Goal: Find specific page/section: Find specific page/section

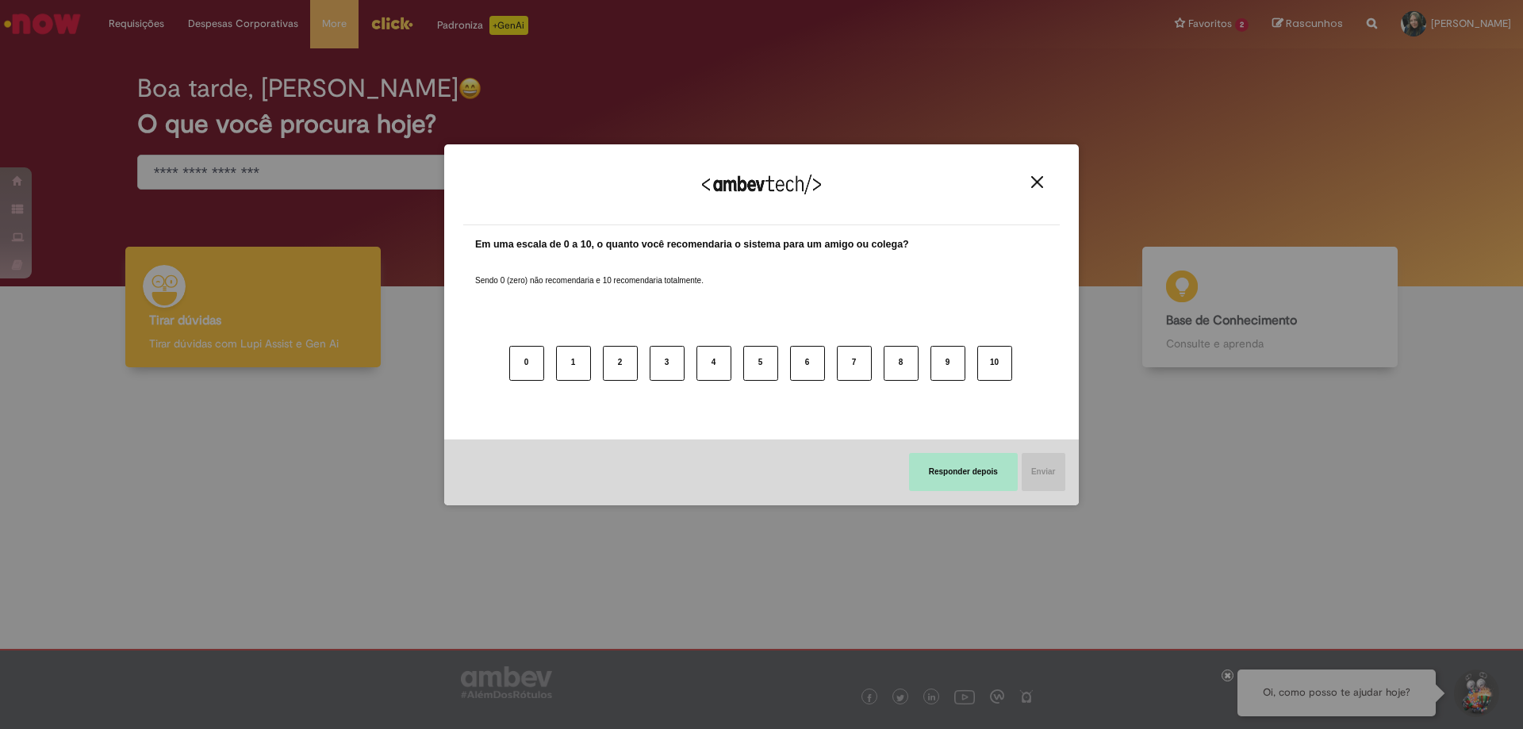
click at [941, 463] on button "Responder depois" at bounding box center [963, 472] width 109 height 38
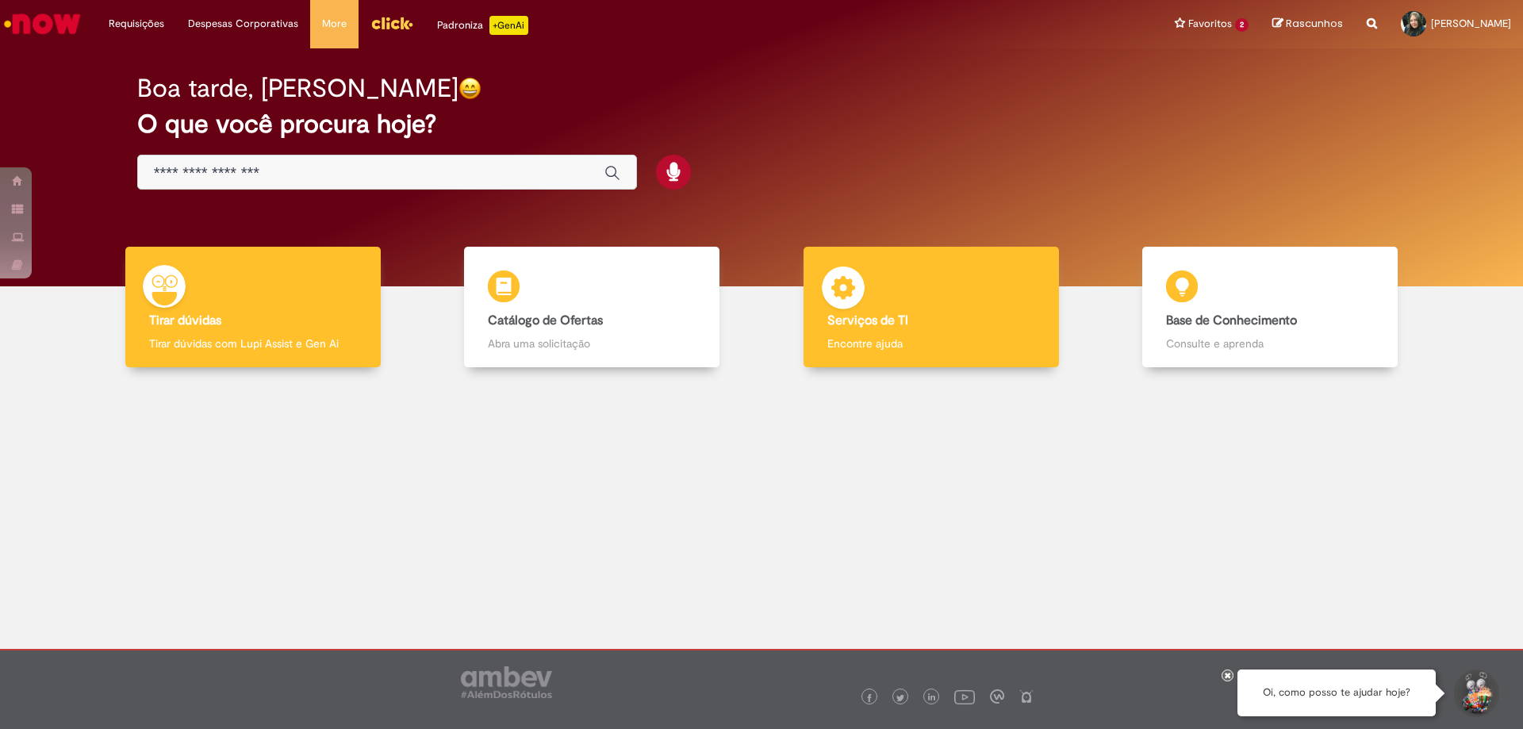
click at [839, 307] on img at bounding box center [843, 291] width 48 height 48
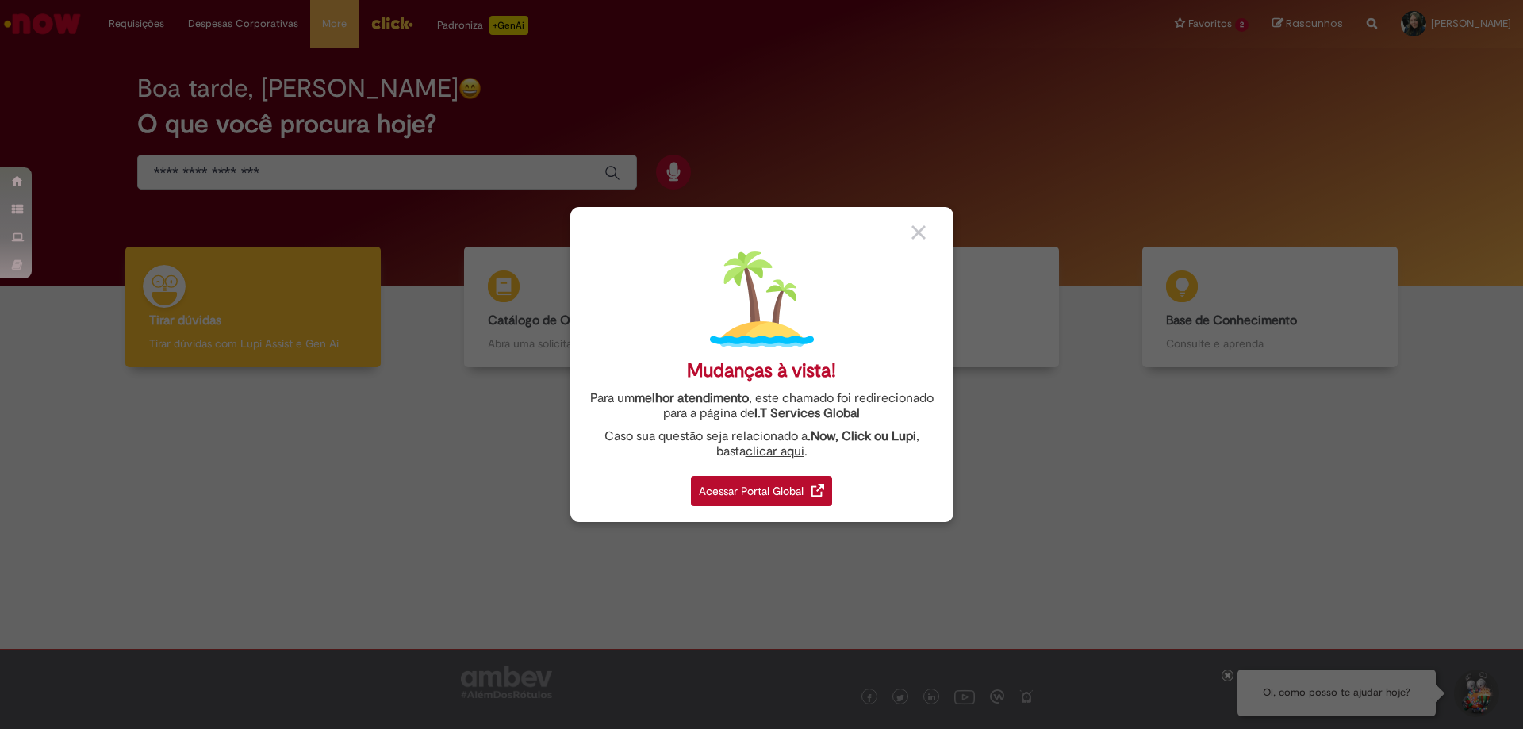
click at [773, 491] on div "Acessar Portal Global" at bounding box center [761, 491] width 141 height 30
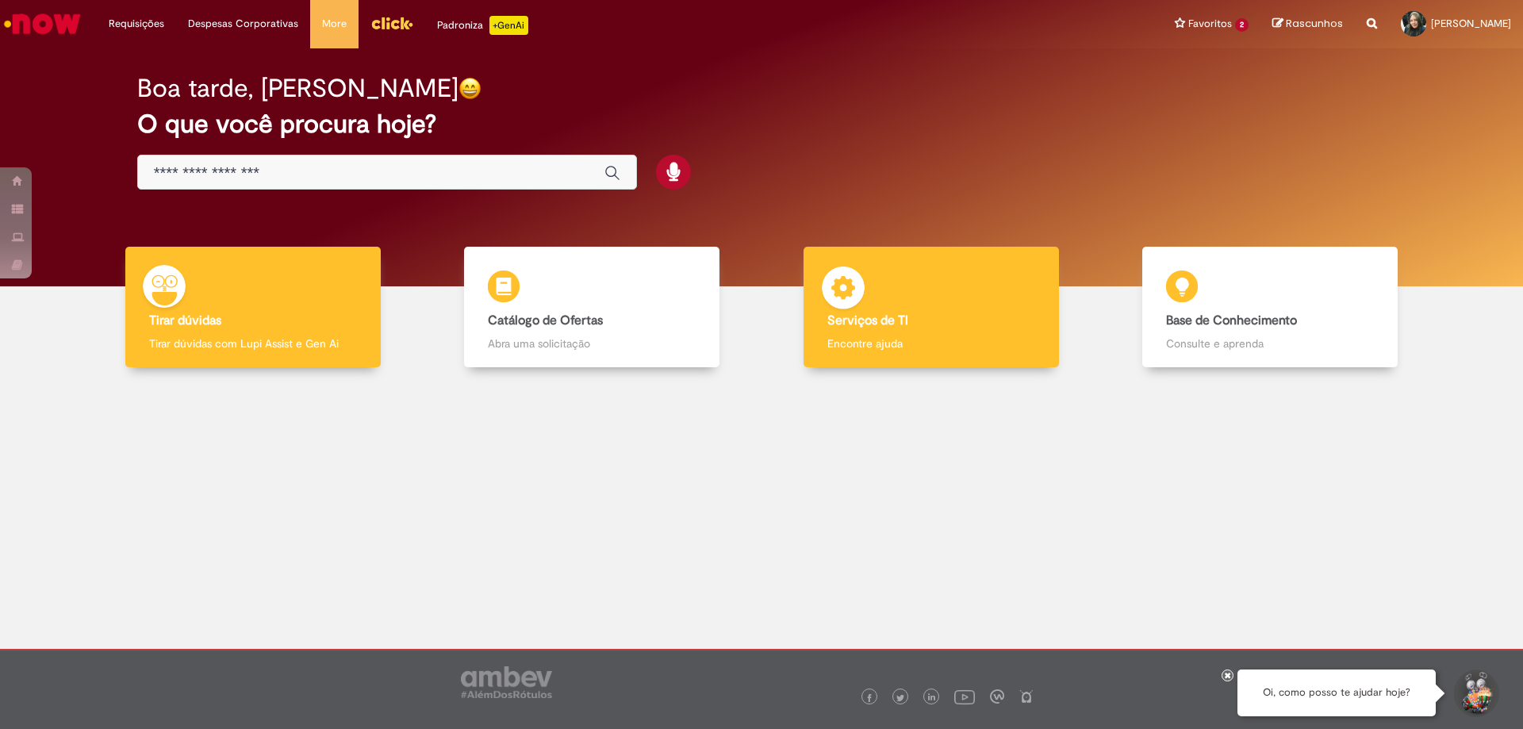
click at [932, 323] on h4 "Serviços de TI" at bounding box center [931, 321] width 208 height 14
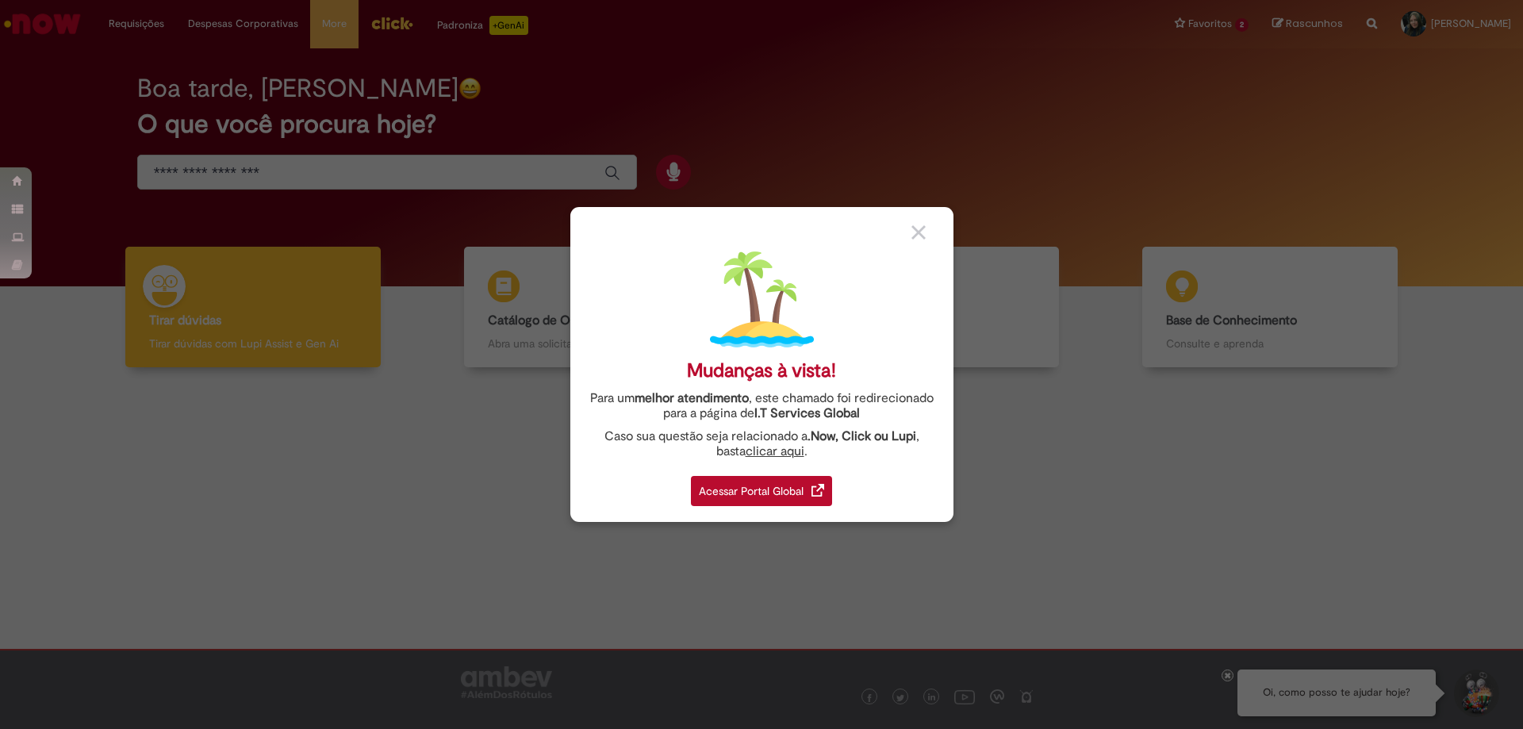
click at [755, 480] on div "Acessar Portal Global" at bounding box center [761, 491] width 141 height 30
